Goal: Task Accomplishment & Management: Use online tool/utility

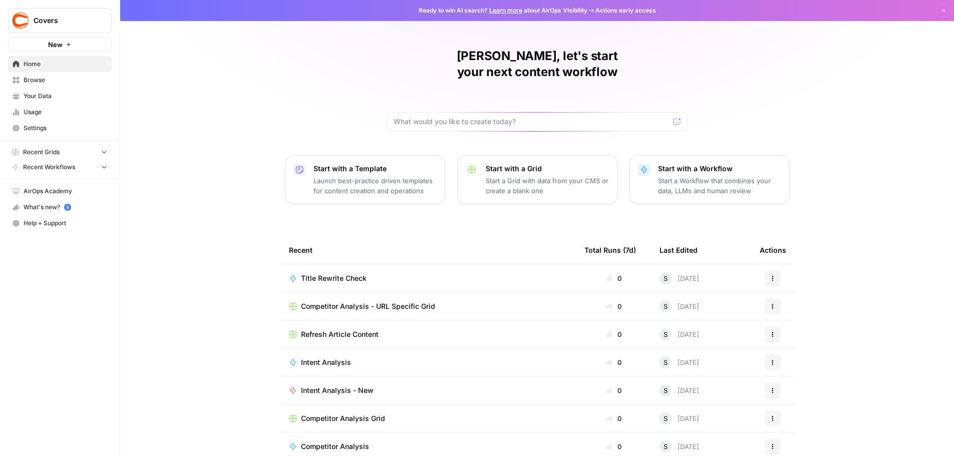
scroll to position [851, 0]
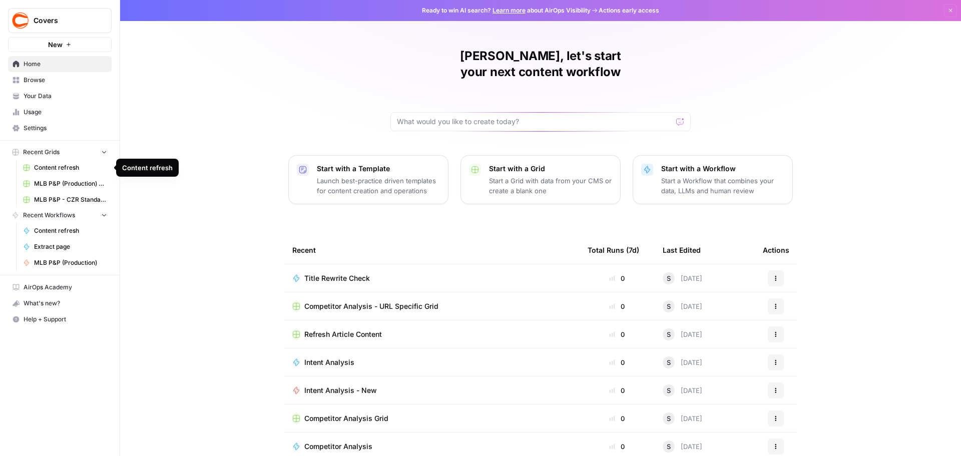
click at [83, 169] on span "Content refresh" at bounding box center [70, 167] width 73 height 9
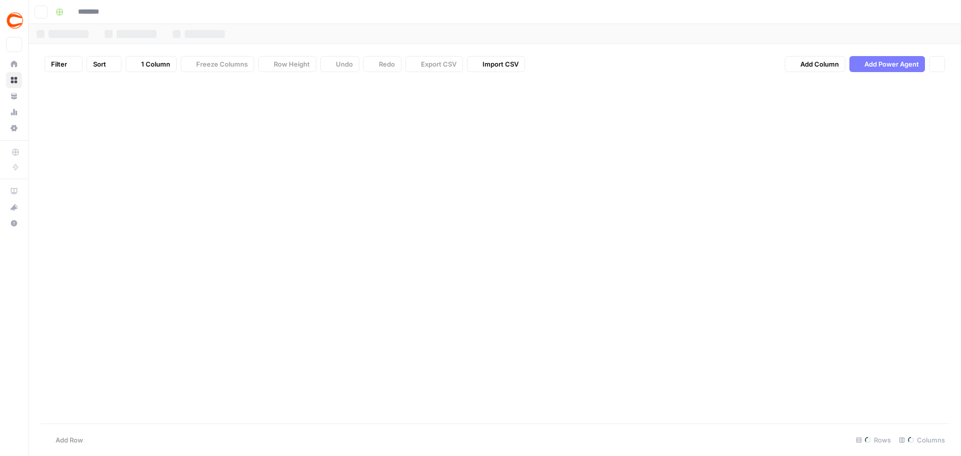
type input "**********"
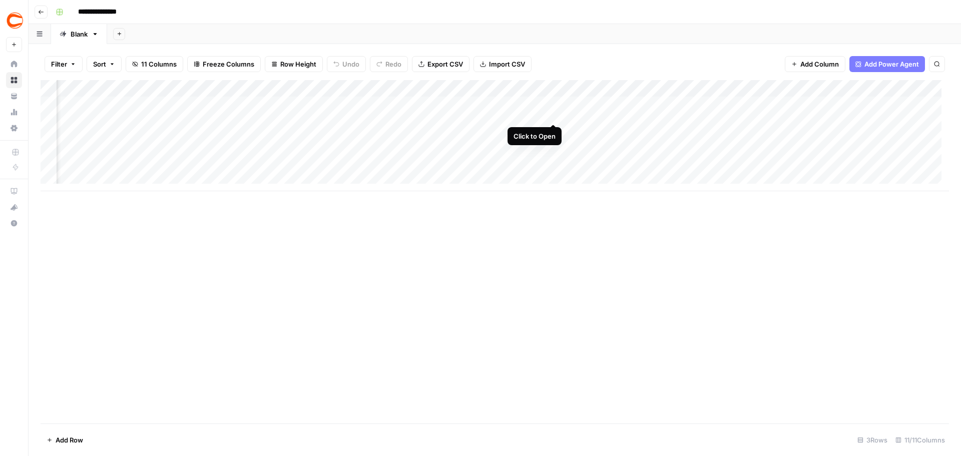
click at [551, 105] on div "Add Column" at bounding box center [495, 135] width 909 height 111
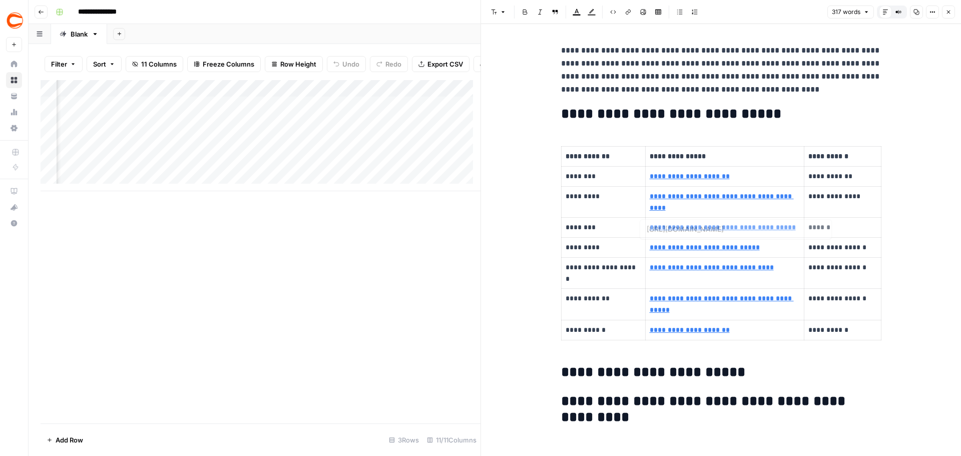
type input "[URL][DOMAIN_NAME]"
click at [947, 16] on button "Close" at bounding box center [948, 12] width 13 height 13
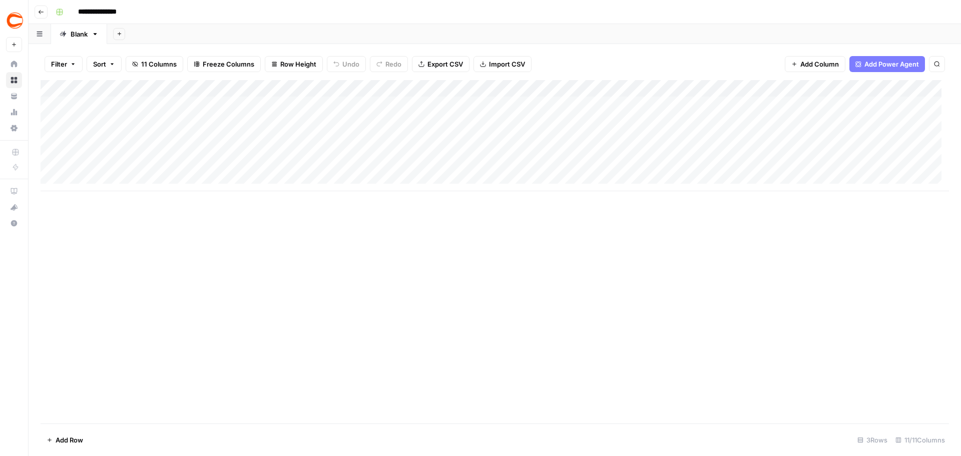
click at [566, 88] on div "Add Column" at bounding box center [495, 135] width 909 height 111
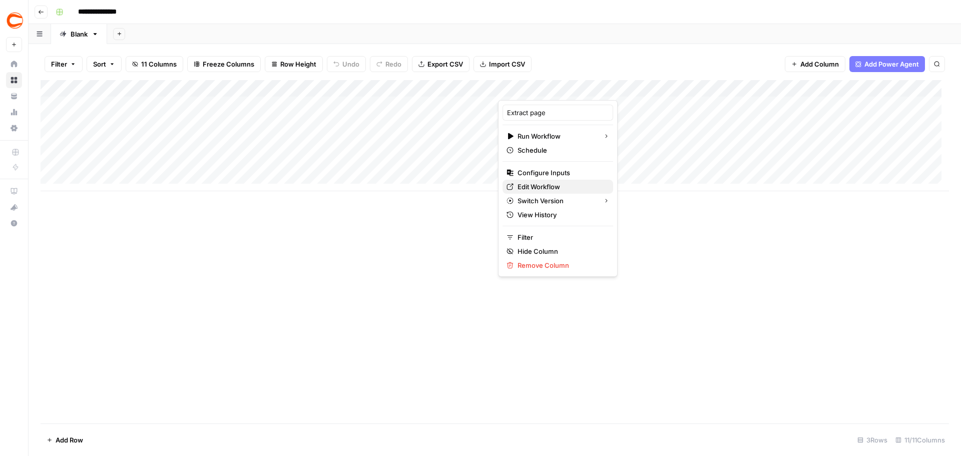
click at [562, 188] on span "Edit Workflow" at bounding box center [562, 187] width 88 height 10
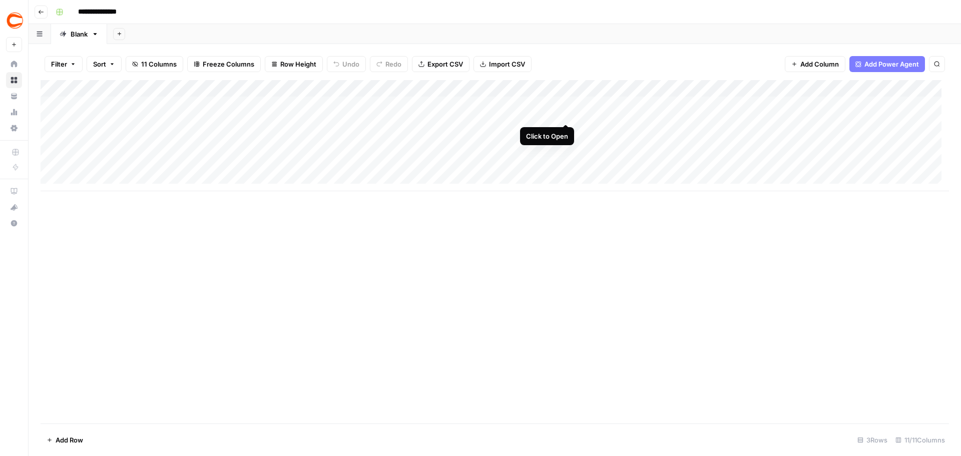
click at [566, 107] on div "Add Column" at bounding box center [495, 135] width 909 height 111
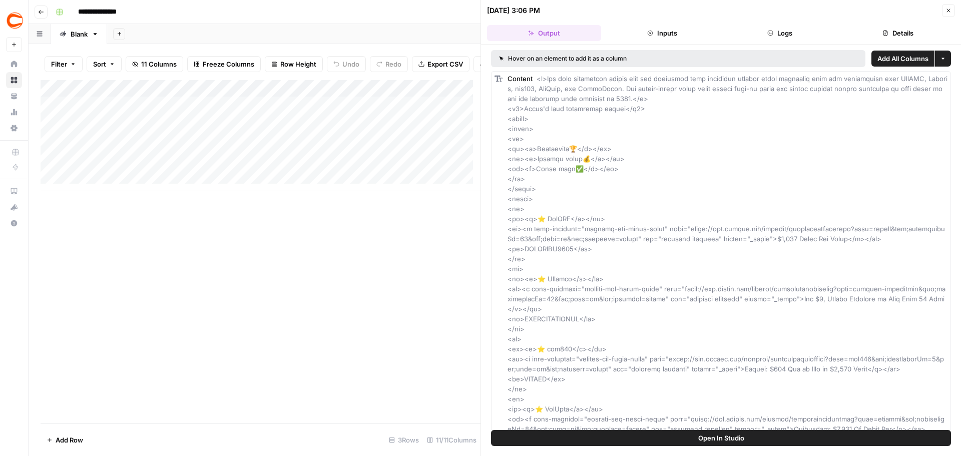
click at [949, 12] on icon "button" at bounding box center [949, 11] width 6 height 6
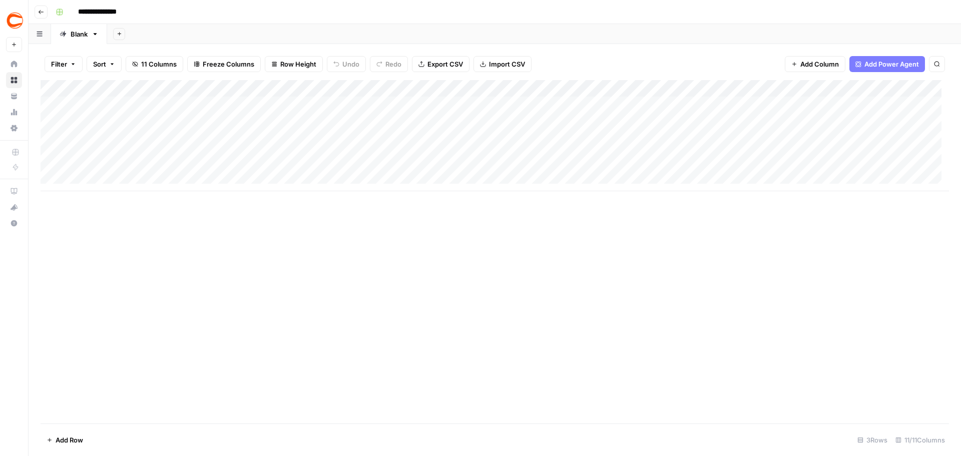
click at [568, 88] on div "Add Column" at bounding box center [495, 135] width 909 height 111
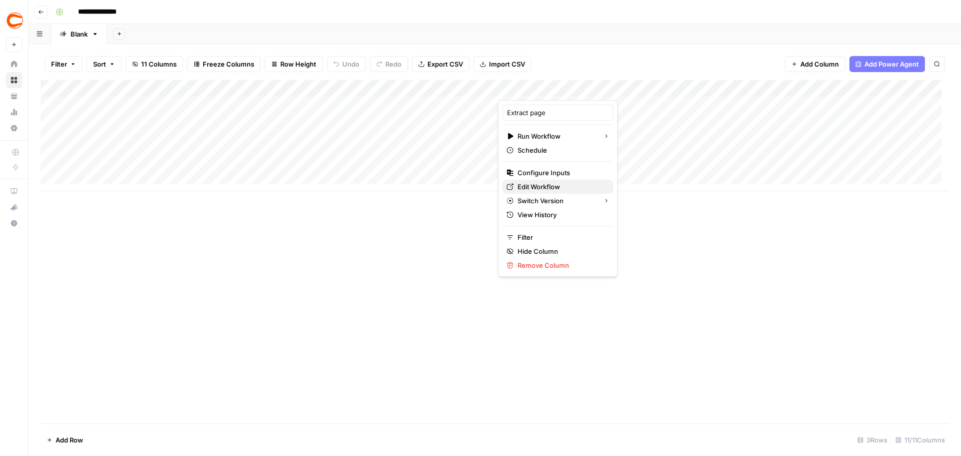
click at [554, 190] on span "Edit Workflow" at bounding box center [562, 187] width 88 height 10
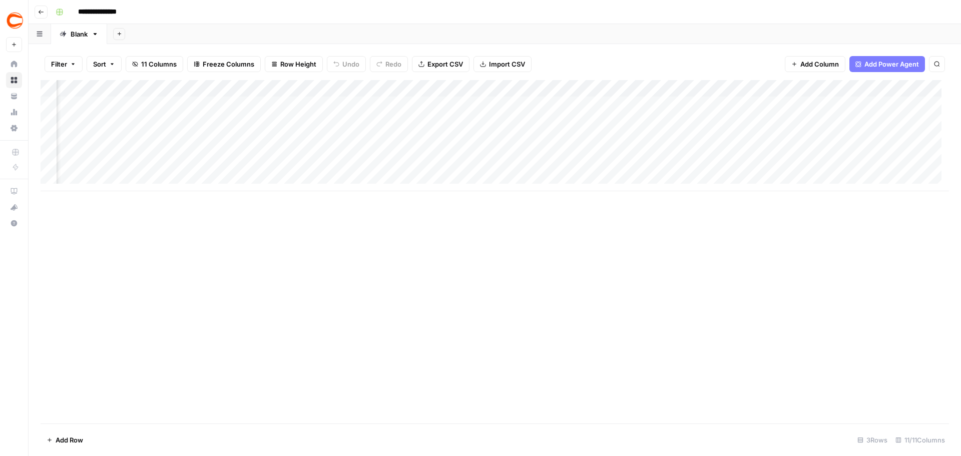
scroll to position [0, 91]
click at [746, 101] on div "Add Column" at bounding box center [495, 135] width 909 height 111
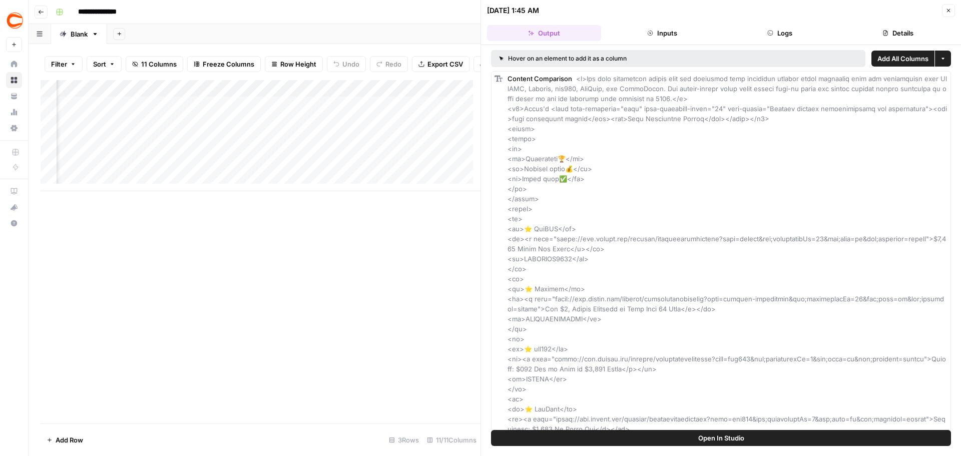
click at [681, 31] on button "Inputs" at bounding box center [662, 33] width 114 height 16
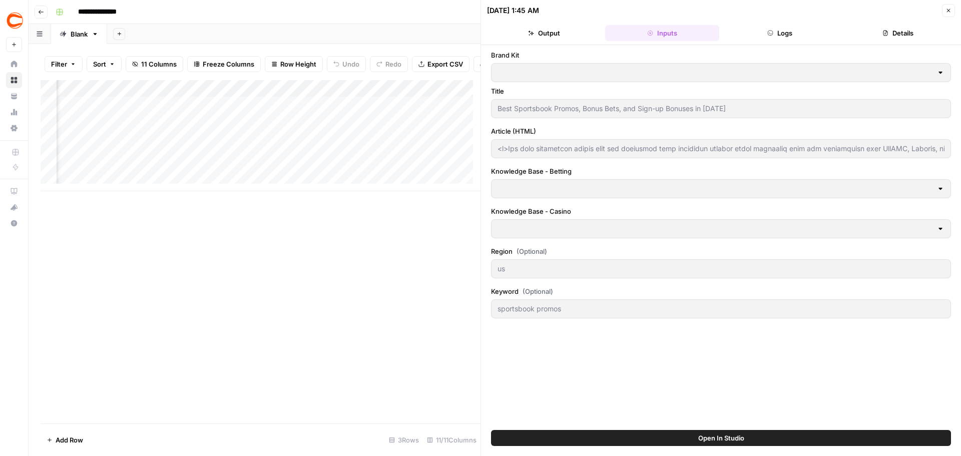
type input "Betting sitemap"
type input "Casino sitemap"
type input "Covers"
click at [763, 30] on button "Logs" at bounding box center [780, 33] width 114 height 16
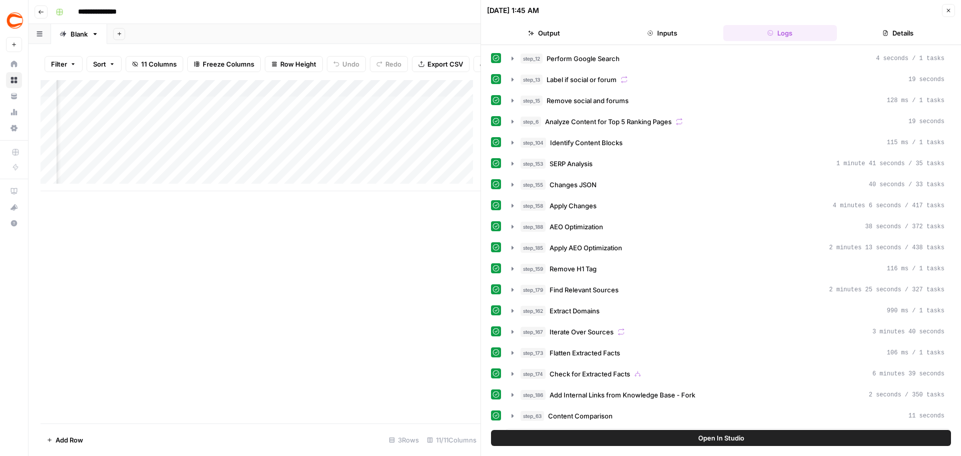
click at [908, 37] on button "Details" at bounding box center [898, 33] width 114 height 16
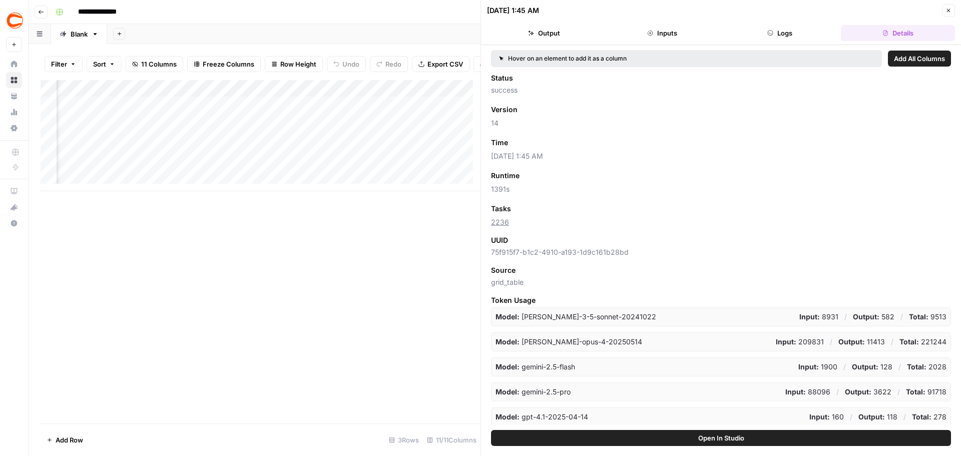
click at [537, 38] on button "Output" at bounding box center [544, 33] width 114 height 16
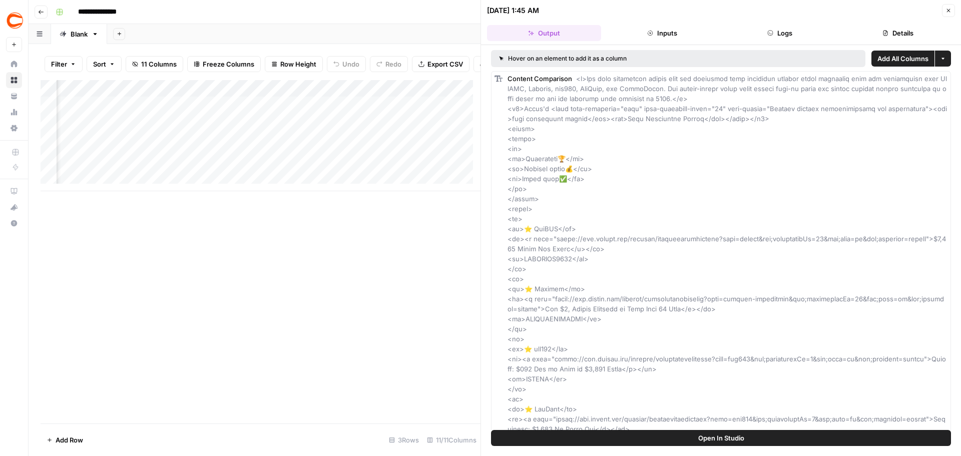
click at [373, 320] on div "Add Column" at bounding box center [261, 251] width 440 height 343
click at [954, 12] on button "Close" at bounding box center [948, 10] width 13 height 13
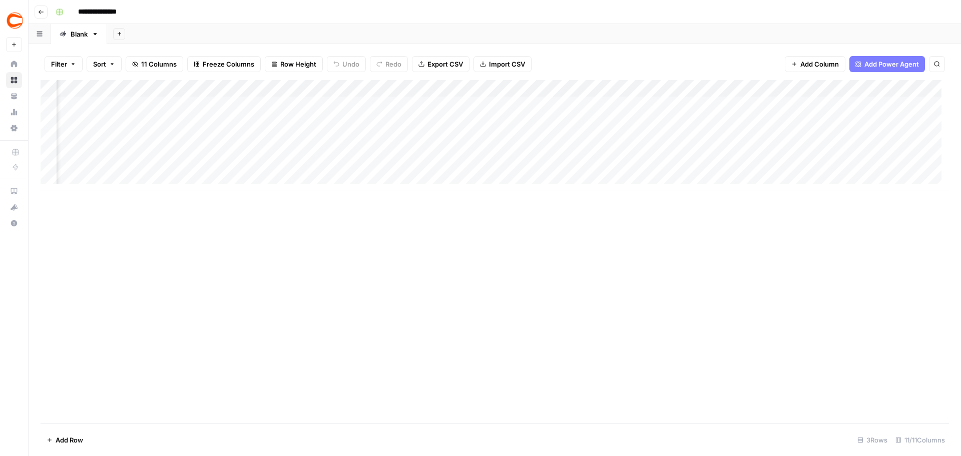
scroll to position [0, 207]
click at [703, 105] on div "Add Column" at bounding box center [495, 135] width 909 height 111
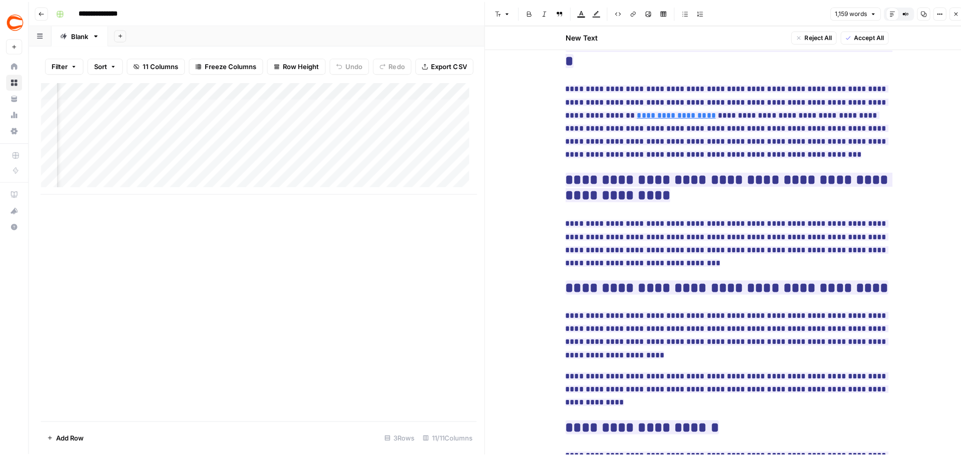
scroll to position [1654, 0]
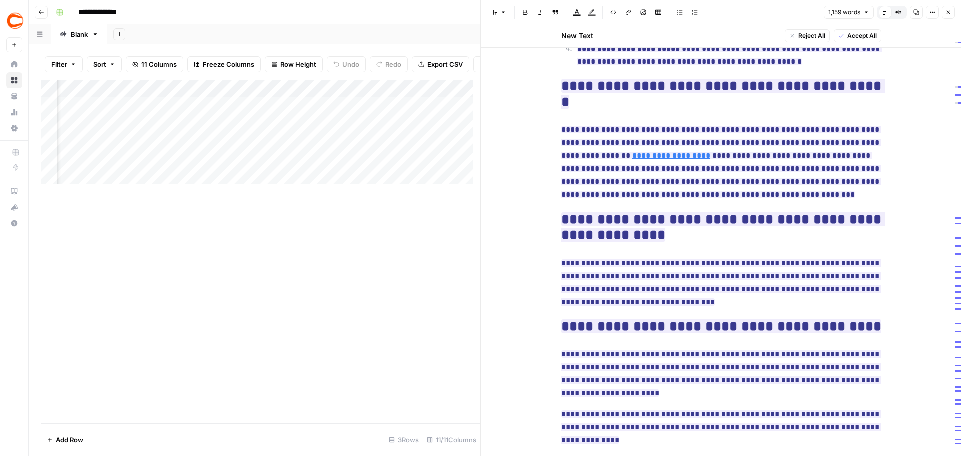
click at [949, 13] on icon "button" at bounding box center [949, 12] width 6 height 6
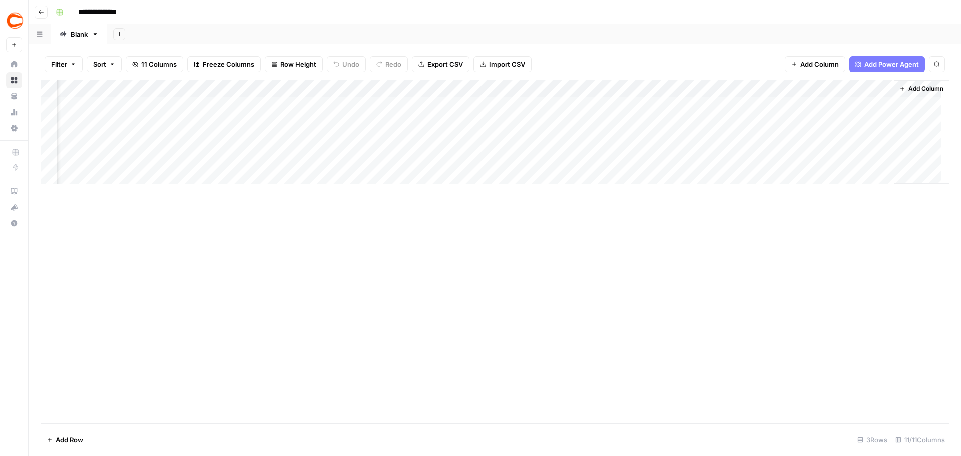
scroll to position [0, 333]
click at [695, 106] on div "Add Column" at bounding box center [495, 135] width 909 height 111
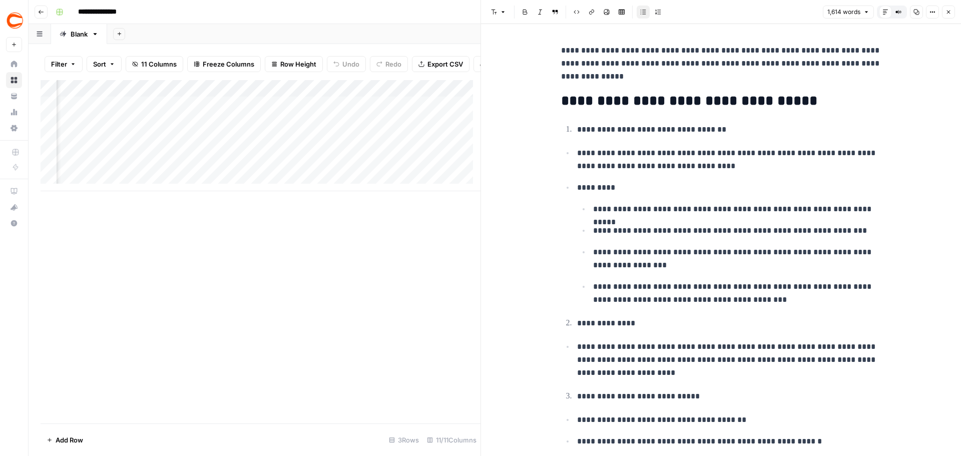
click at [949, 15] on button "Close" at bounding box center [948, 12] width 13 height 13
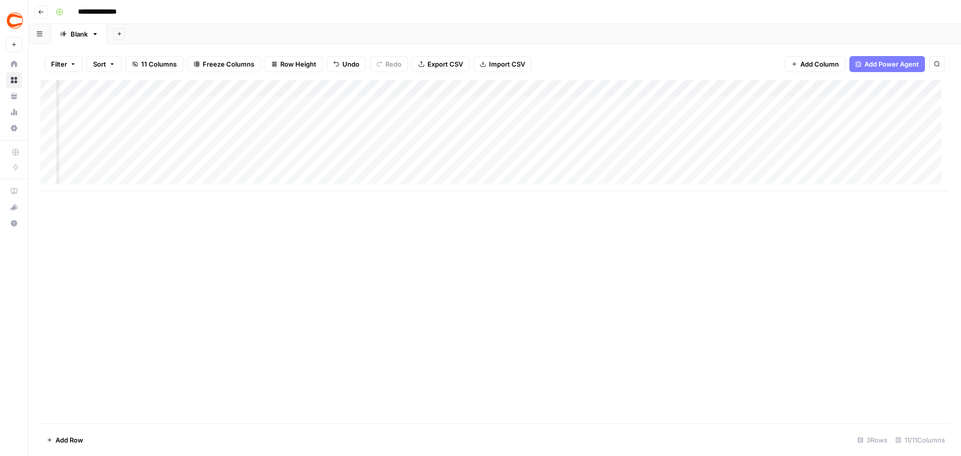
scroll to position [0, 192]
click at [643, 105] on div "Add Column" at bounding box center [495, 135] width 909 height 111
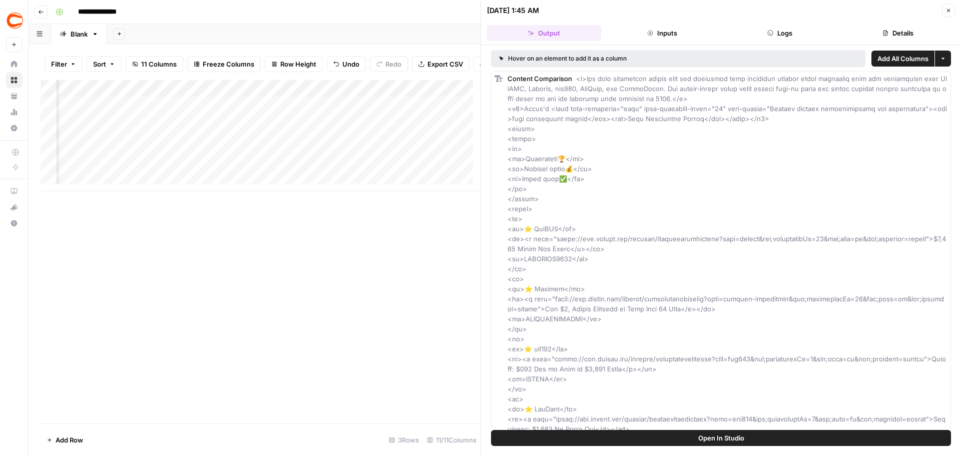
click at [946, 13] on button "Close" at bounding box center [948, 10] width 13 height 13
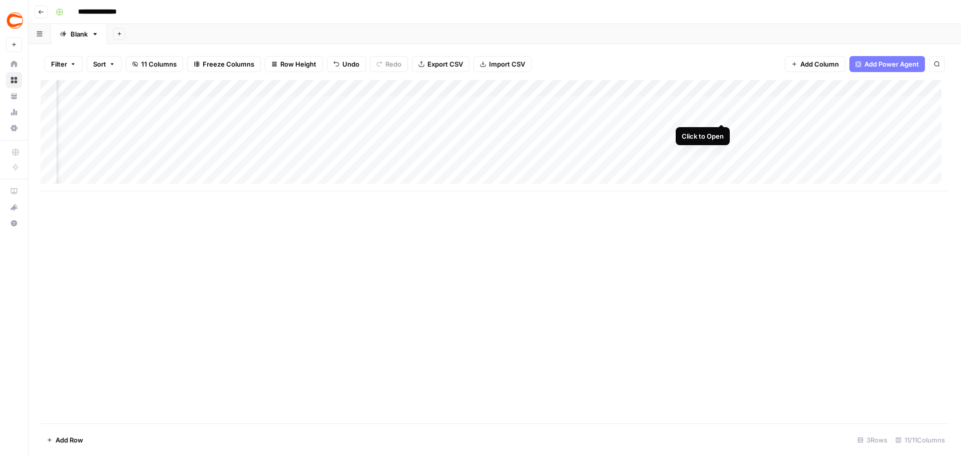
click at [721, 101] on div "Add Column" at bounding box center [495, 135] width 909 height 111
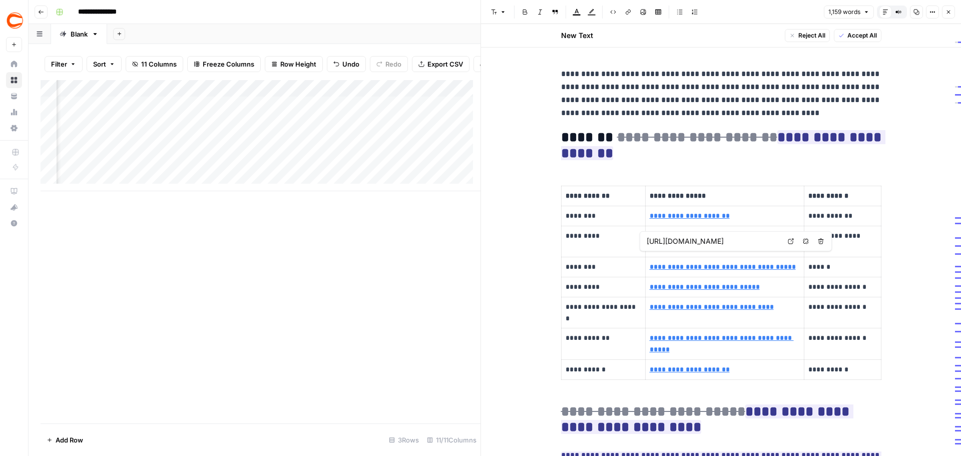
type input "[URL][DOMAIN_NAME]"
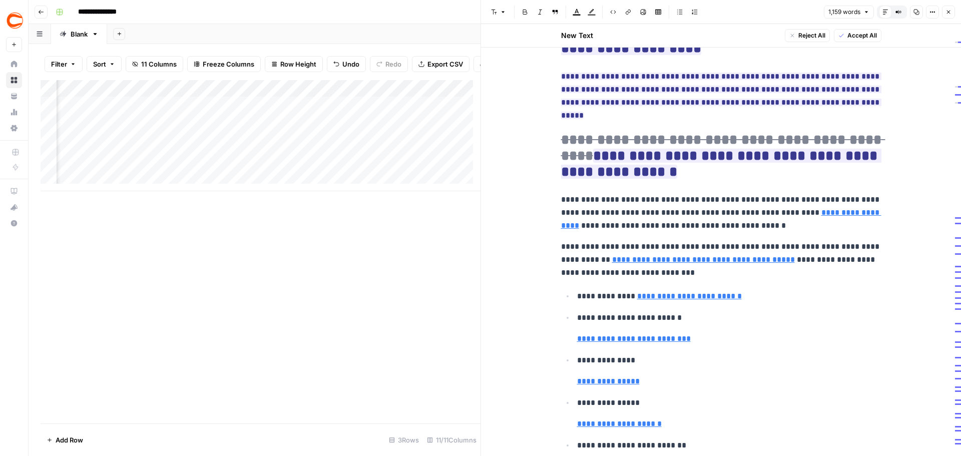
scroll to position [401, 0]
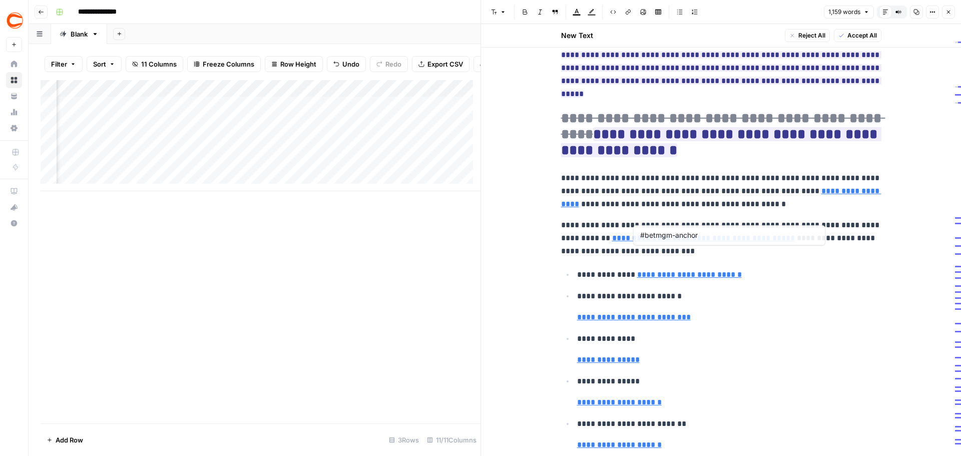
type input "#promos-and-boosts-[DATE]-anchor"
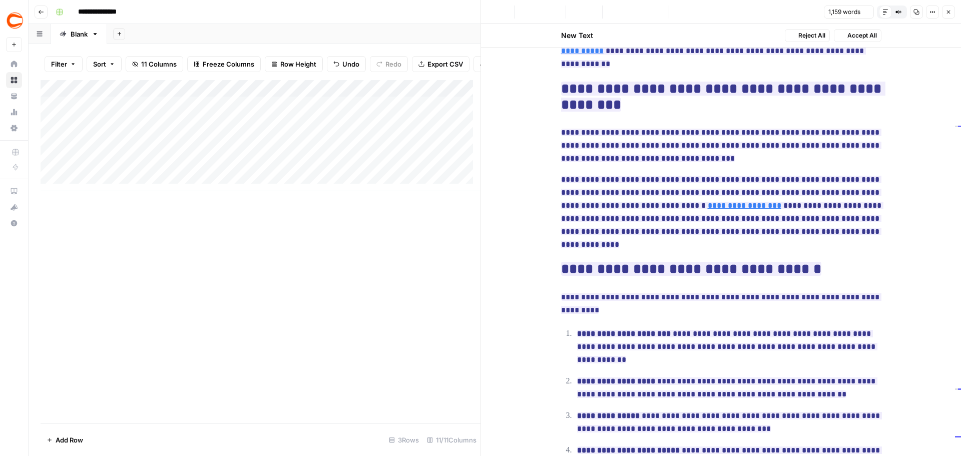
scroll to position [0, 0]
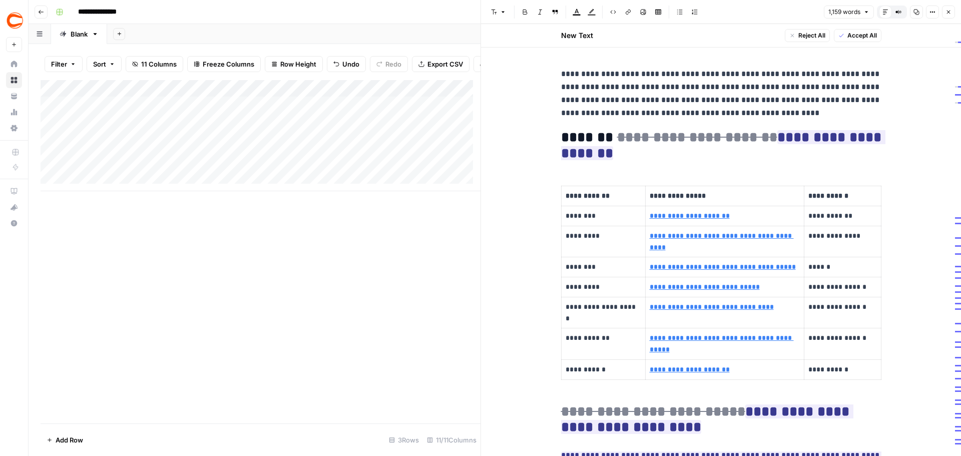
click at [951, 8] on button "Close" at bounding box center [948, 12] width 13 height 13
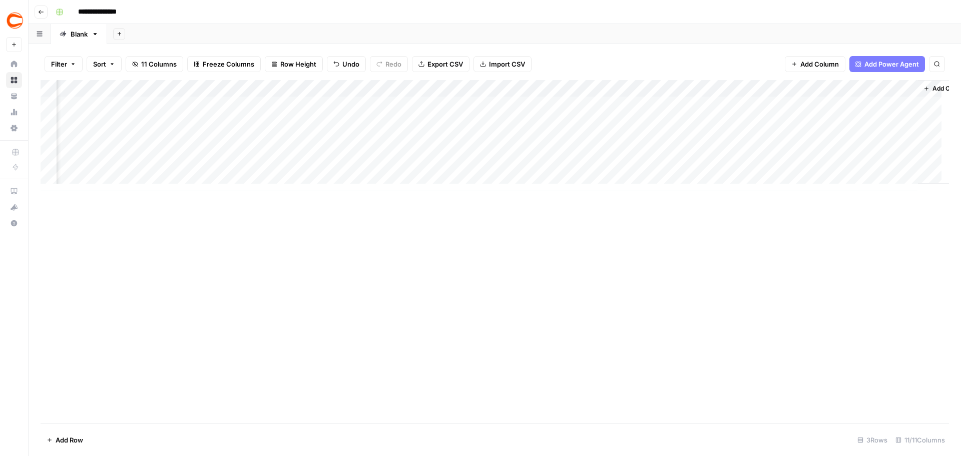
scroll to position [0, 333]
click at [682, 105] on div "Add Column" at bounding box center [495, 135] width 909 height 111
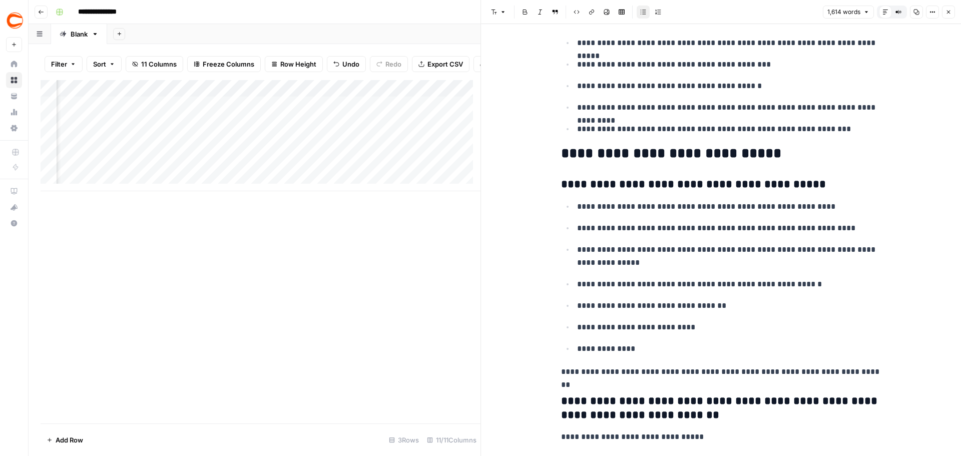
scroll to position [0, 468]
click at [367, 112] on div "Add Column" at bounding box center [261, 135] width 440 height 111
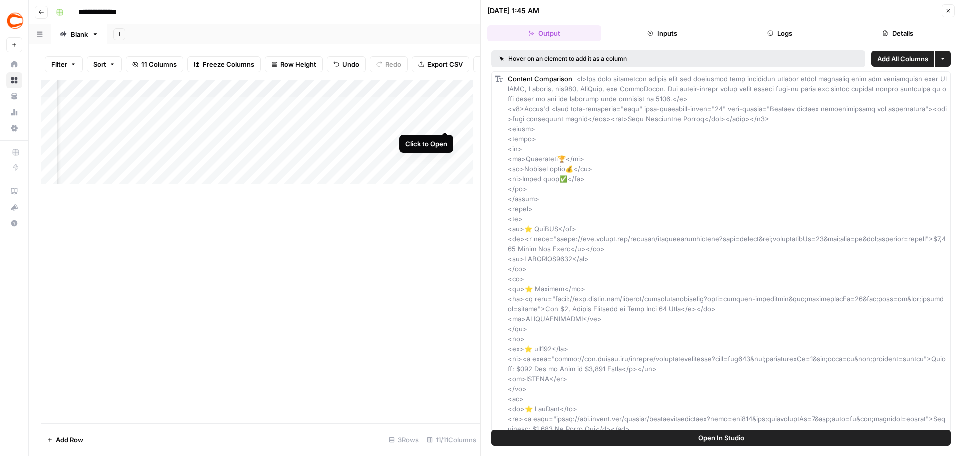
click at [445, 112] on div "Add Column" at bounding box center [261, 135] width 440 height 111
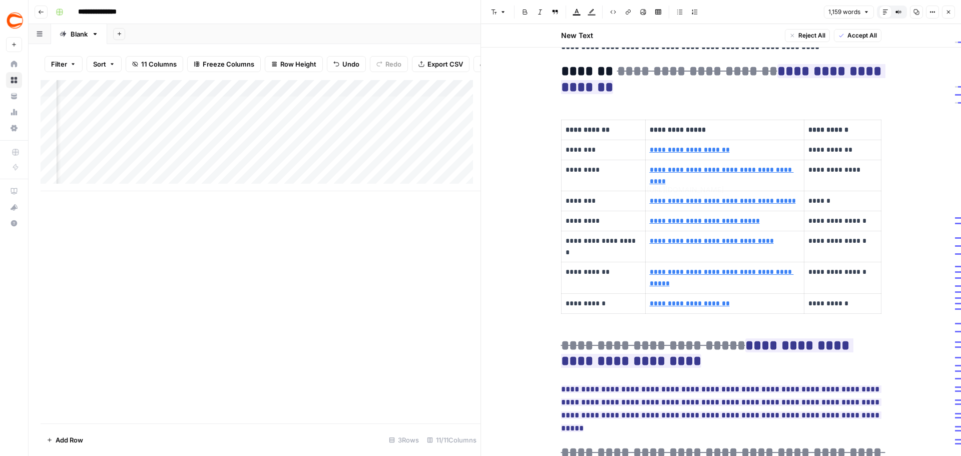
type input "[URL][DOMAIN_NAME]"
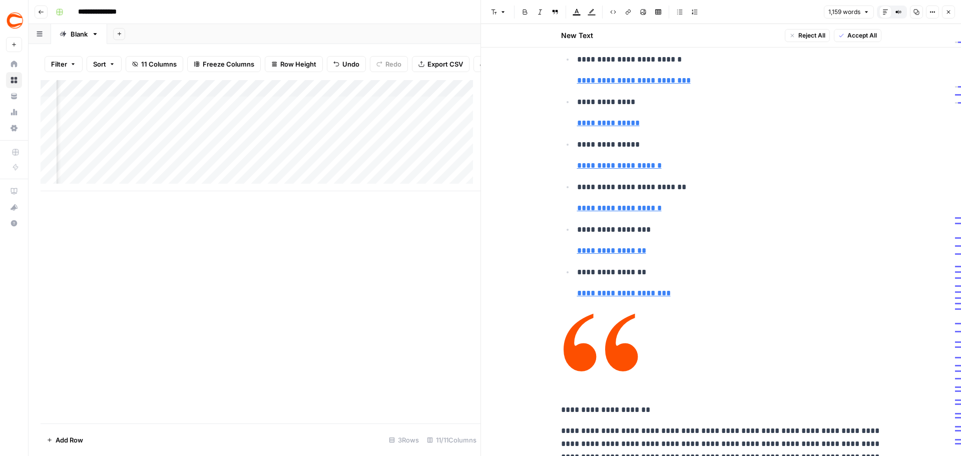
scroll to position [651, 0]
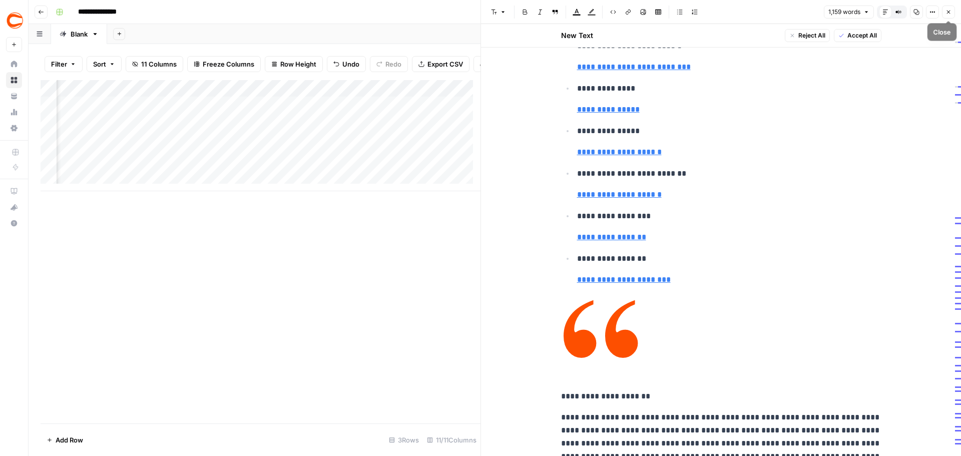
click at [949, 14] on icon "button" at bounding box center [949, 12] width 6 height 6
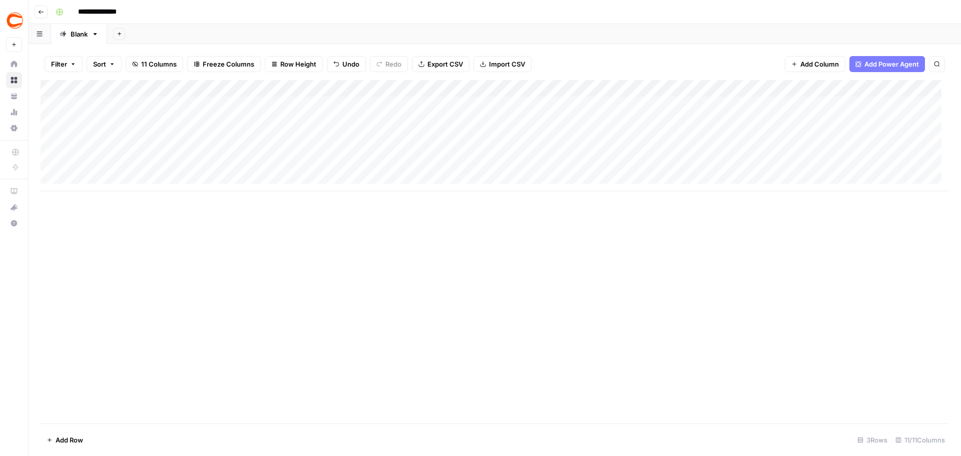
click at [221, 328] on div "Add Column" at bounding box center [495, 251] width 909 height 343
click at [343, 251] on div "Add Column" at bounding box center [495, 251] width 909 height 343
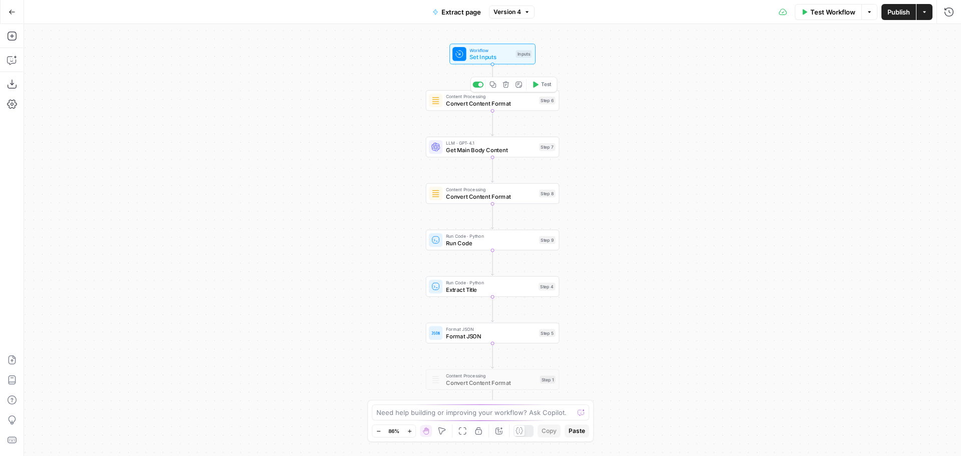
click at [469, 106] on span "Convert Content Format" at bounding box center [491, 103] width 90 height 9
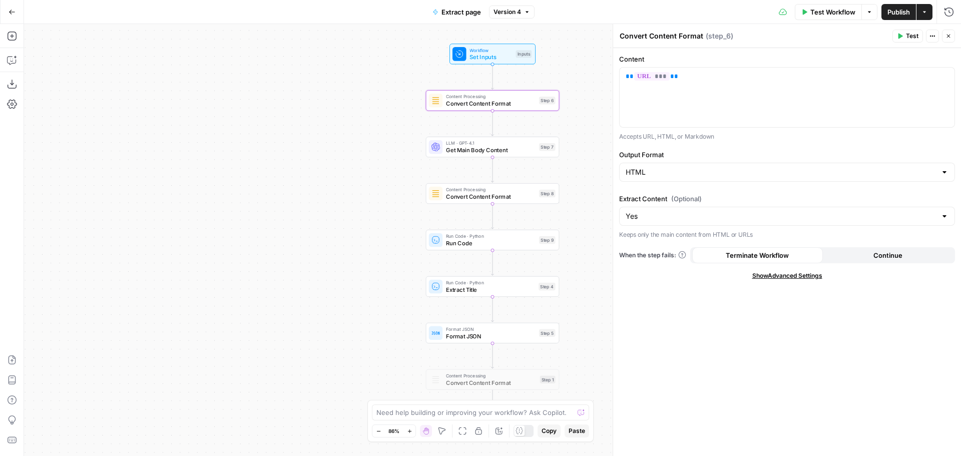
click at [772, 275] on span "Show Advanced Settings" at bounding box center [788, 275] width 70 height 9
click at [676, 315] on input "Select Version" at bounding box center [781, 311] width 311 height 10
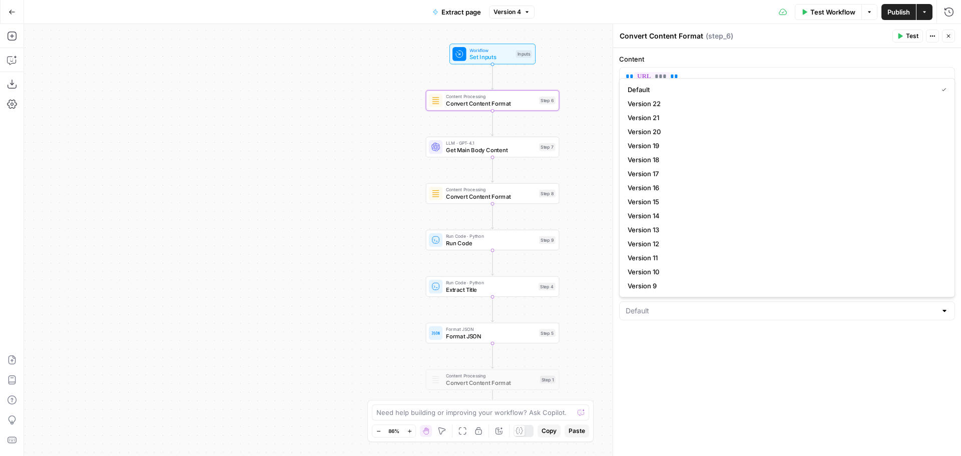
type input "Default"
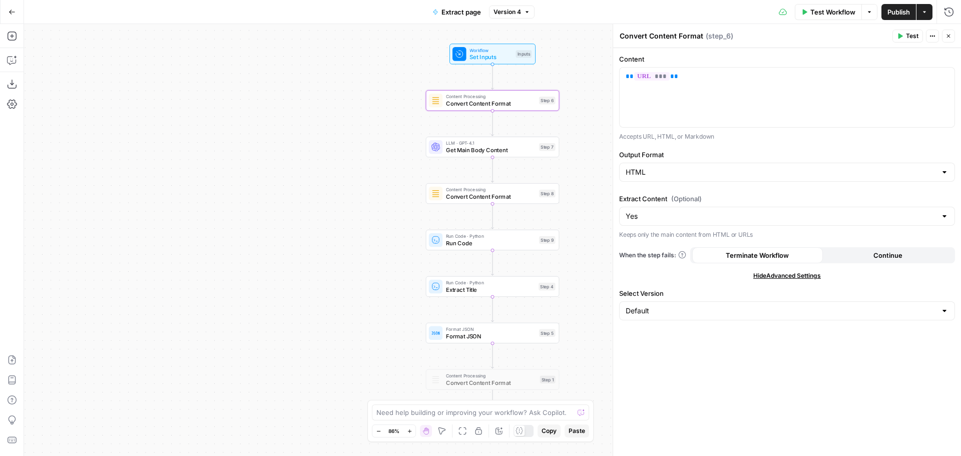
click at [685, 360] on div "Content ** *** ** Accepts URL, HTML, or Markdown Output Format HTML Extract Con…" at bounding box center [787, 252] width 348 height 408
click at [463, 155] on div "LLM · GPT-4.1 Get Main Body Content Step 7 Copy step Delete step Add Note Test" at bounding box center [493, 147] width 134 height 21
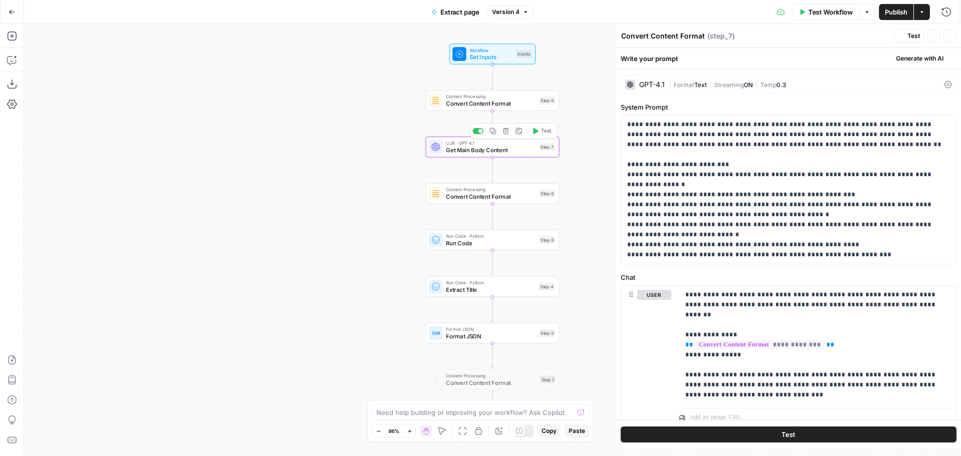
type textarea "Get Main Body Content"
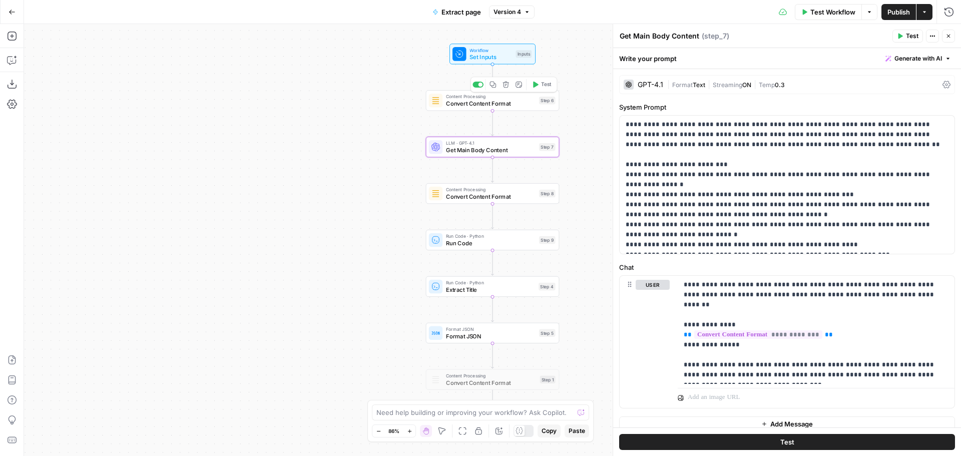
click at [472, 106] on span "Convert Content Format" at bounding box center [491, 103] width 90 height 9
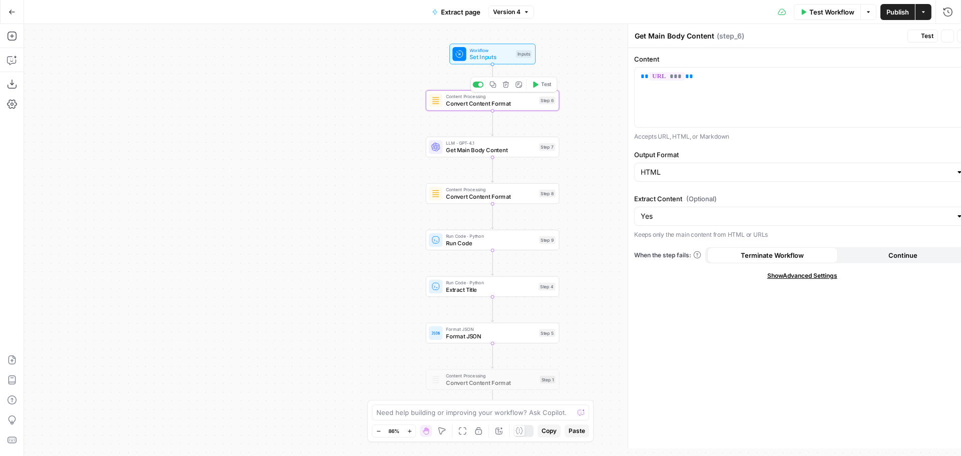
type textarea "Convert Content Format"
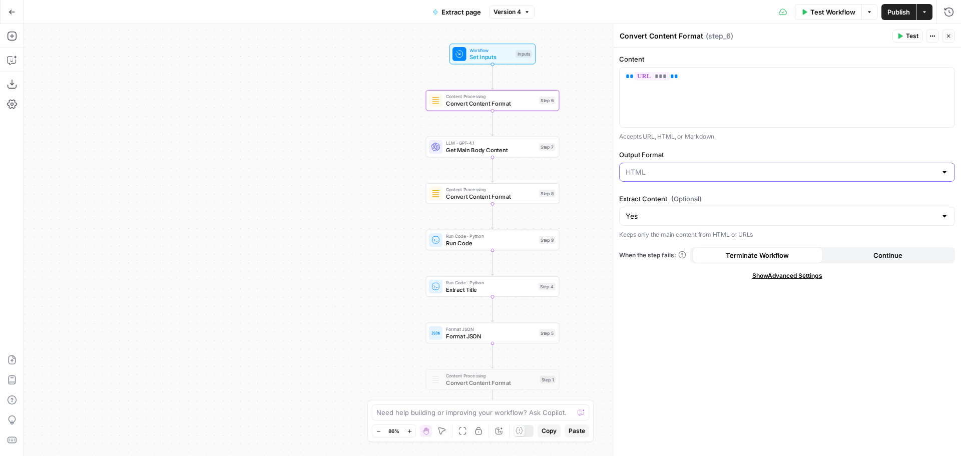
click at [686, 168] on input "Output Format" at bounding box center [781, 172] width 311 height 10
type input "HTML"
click at [695, 147] on div "Content ** *** ** Accepts URL, HTML, or Markdown Output Format HTML Extract Con…" at bounding box center [787, 252] width 348 height 408
click at [349, 152] on div "Workflow Set Inputs Inputs Content Processing Convert Content Format Step 6 LLM…" at bounding box center [492, 240] width 937 height 432
